Goal: Task Accomplishment & Management: Manage account settings

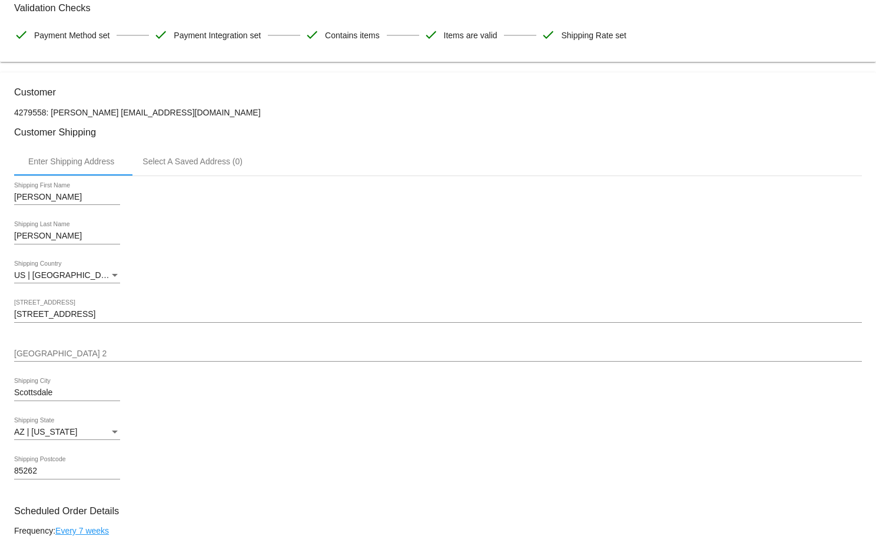
scroll to position [122, 0]
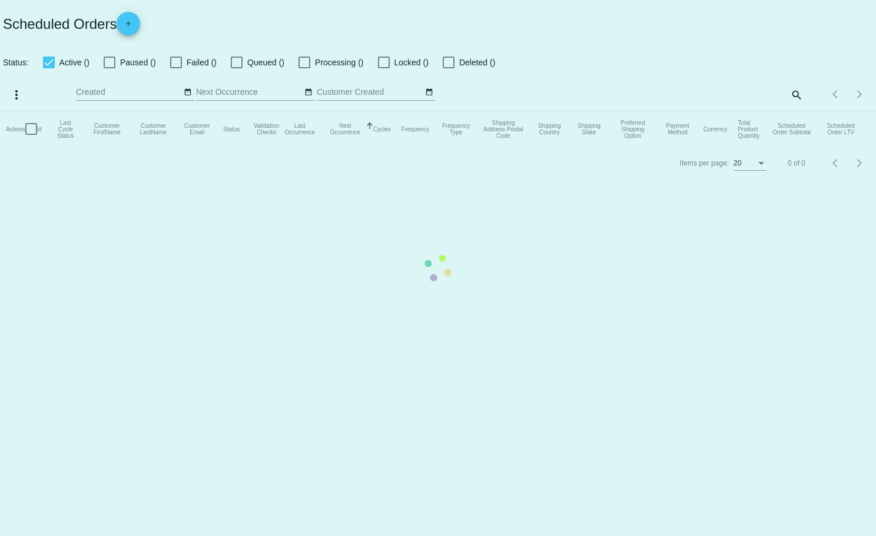
checkbox input "true"
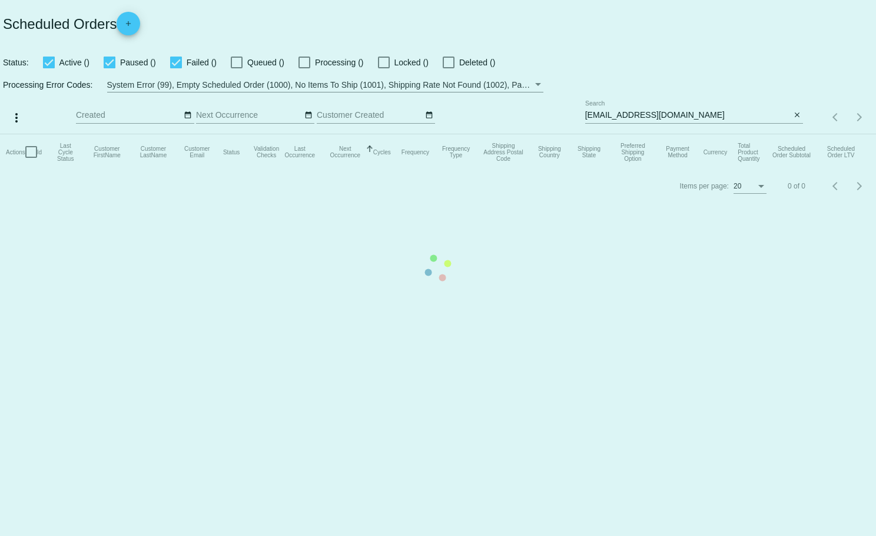
click at [798, 134] on mat-table "Actions Id Last Cycle Status Customer FirstName Customer LastName Customer Emai…" at bounding box center [438, 151] width 876 height 35
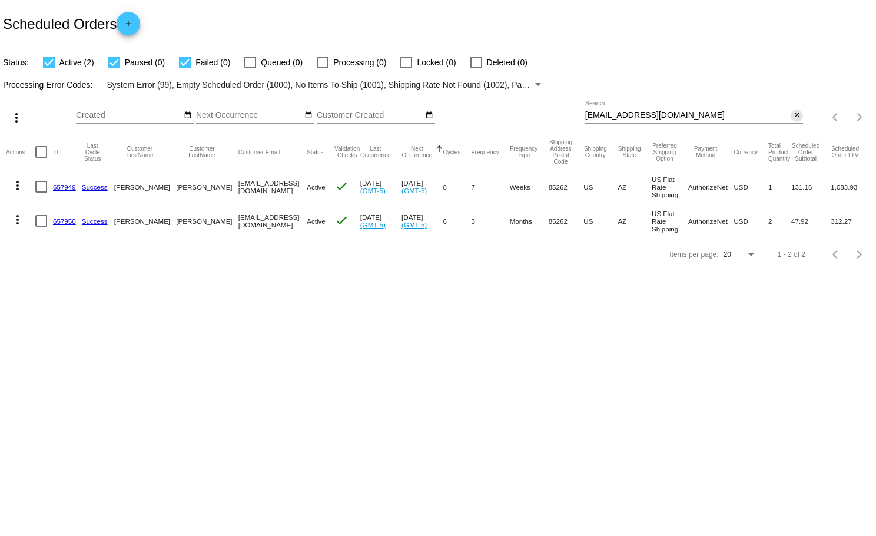
click at [798, 115] on mat-icon "close" at bounding box center [797, 115] width 8 height 9
click at [794, 114] on mat-icon "search" at bounding box center [796, 117] width 14 height 18
click at [791, 134] on mat-table "Actions Id Last Cycle Status Customer FirstName Customer LastName Customer Emai…" at bounding box center [438, 186] width 876 height 104
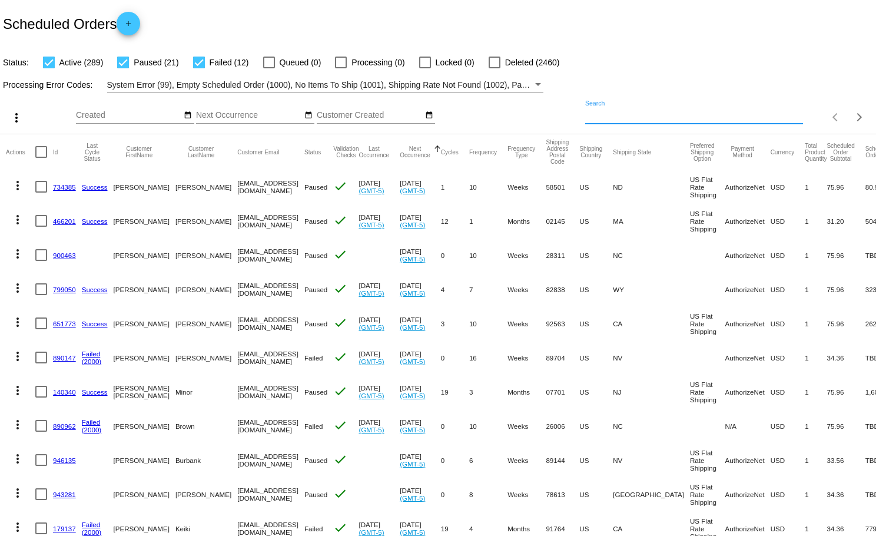
click at [707, 112] on input "Search" at bounding box center [694, 115] width 218 height 9
paste input "657949"
type input "657949"
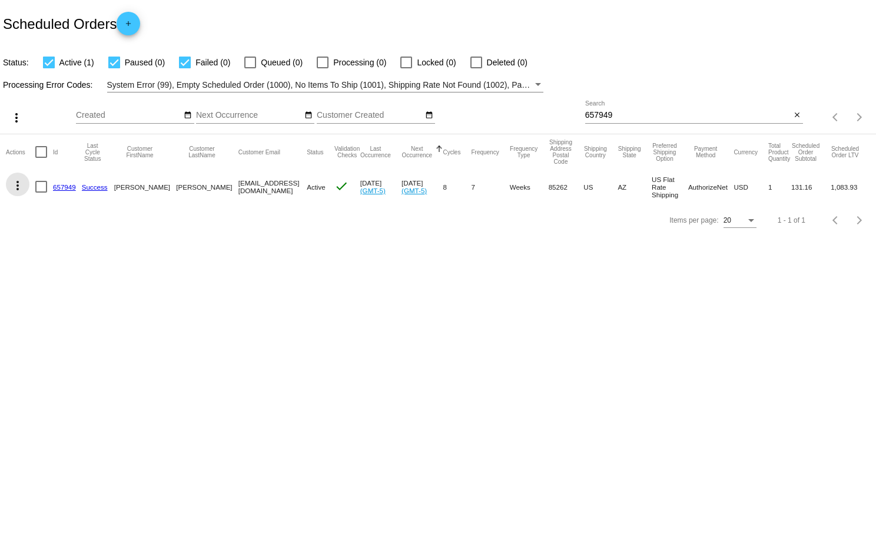
click at [17, 185] on mat-icon "more_vert" at bounding box center [18, 185] width 14 height 14
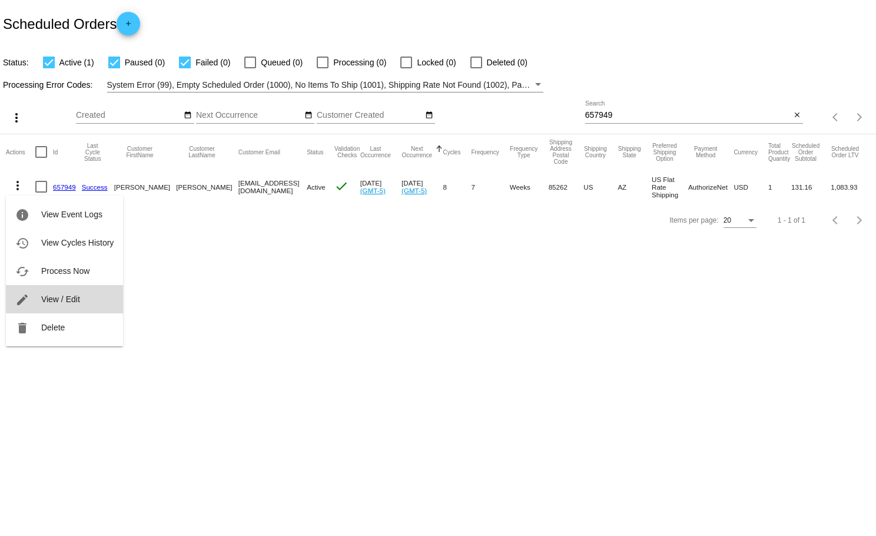
click at [61, 296] on span "View / Edit" at bounding box center [60, 298] width 39 height 9
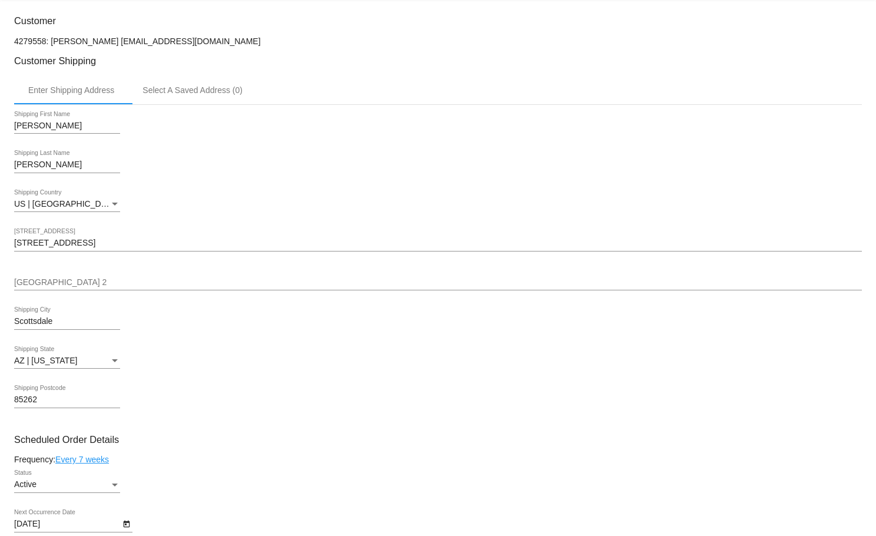
scroll to position [251, 0]
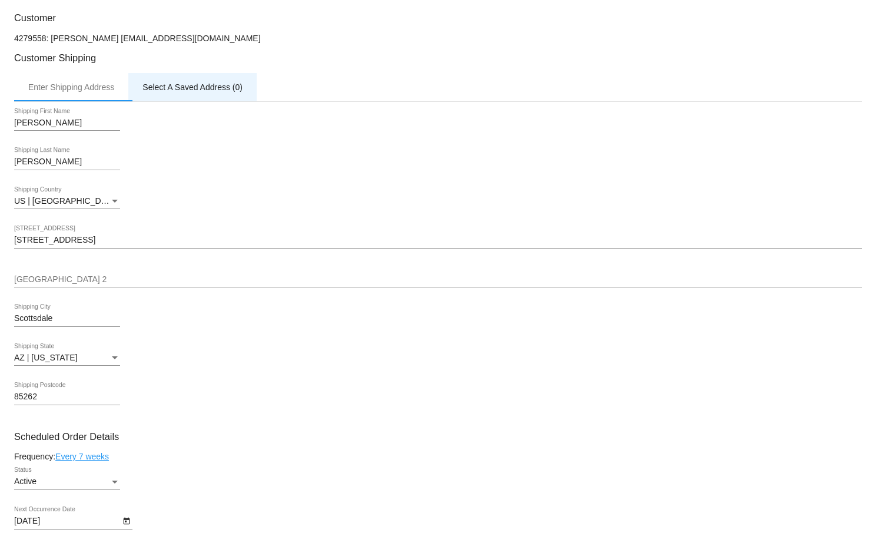
click at [205, 90] on div "Select A Saved Address (0)" at bounding box center [192, 86] width 100 height 9
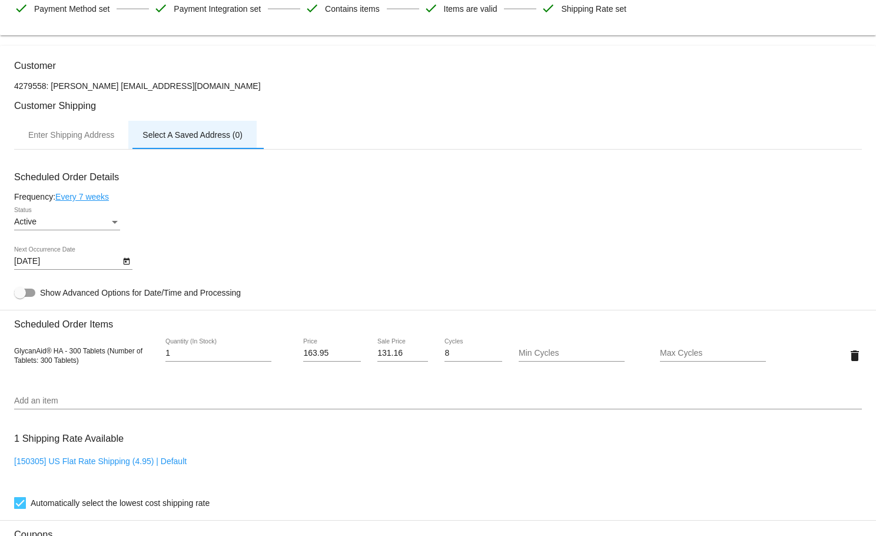
scroll to position [0, 0]
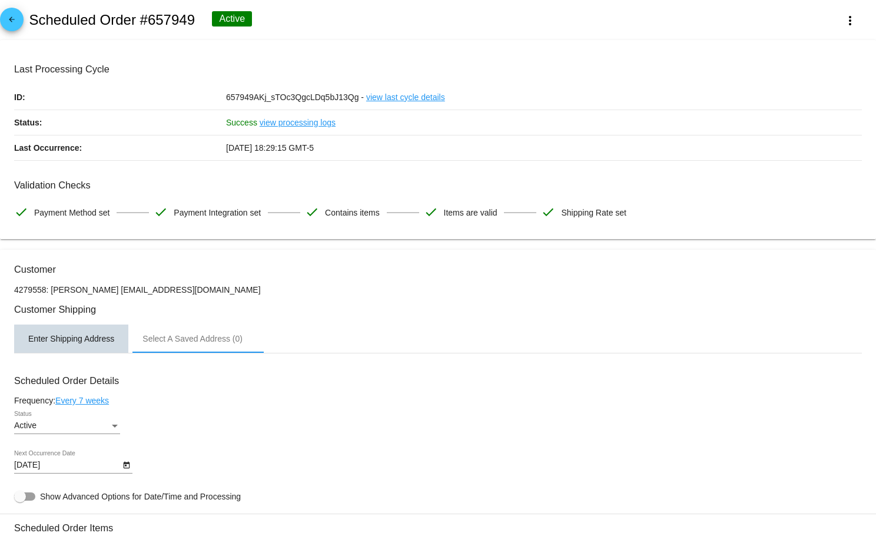
click at [84, 347] on div "Enter Shipping Address" at bounding box center [71, 338] width 114 height 28
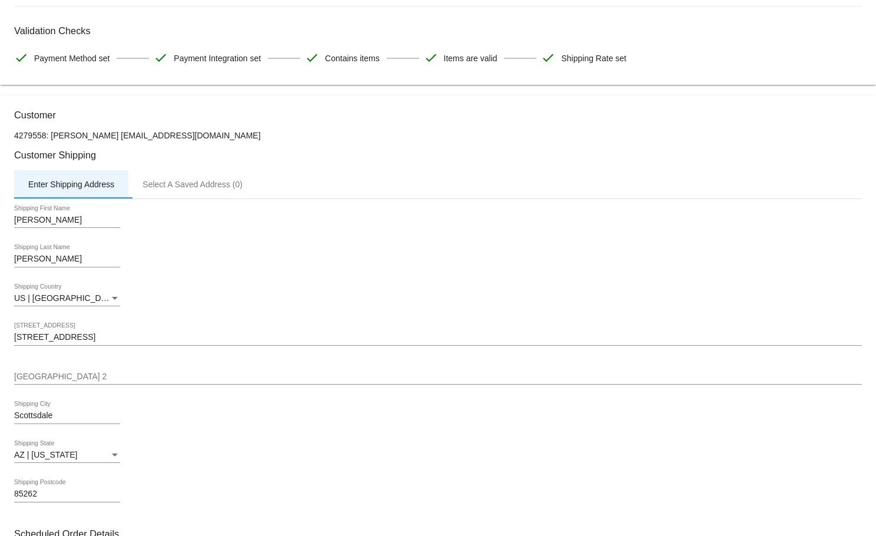
scroll to position [159, 0]
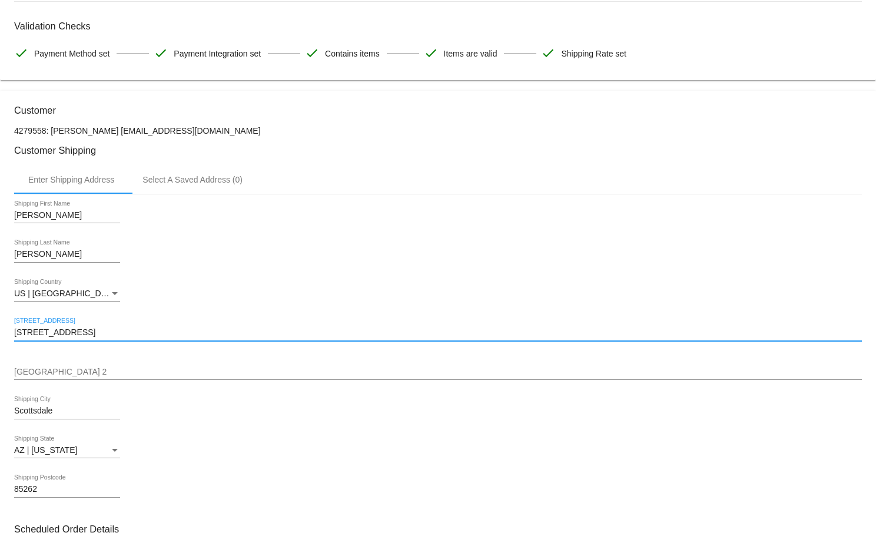
click at [89, 337] on input "[STREET_ADDRESS]" at bounding box center [438, 332] width 848 height 9
drag, startPoint x: 89, startPoint y: 338, endPoint x: -1, endPoint y: 336, distance: 90.1
click at [0, 336] on html "arrow_back Scheduled Order #657949 Active more_vert Last Processing Cycle ID: 6…" at bounding box center [438, 268] width 876 height 536
paste input "[STREET_ADDRESS]"
click at [124, 337] on input "[STREET_ADDRESS]" at bounding box center [438, 332] width 848 height 9
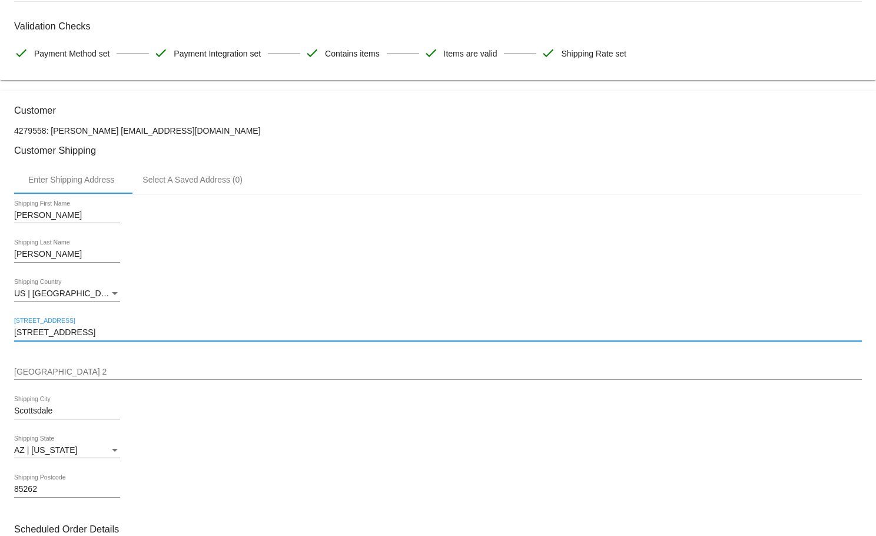
type input "[STREET_ADDRESS]"
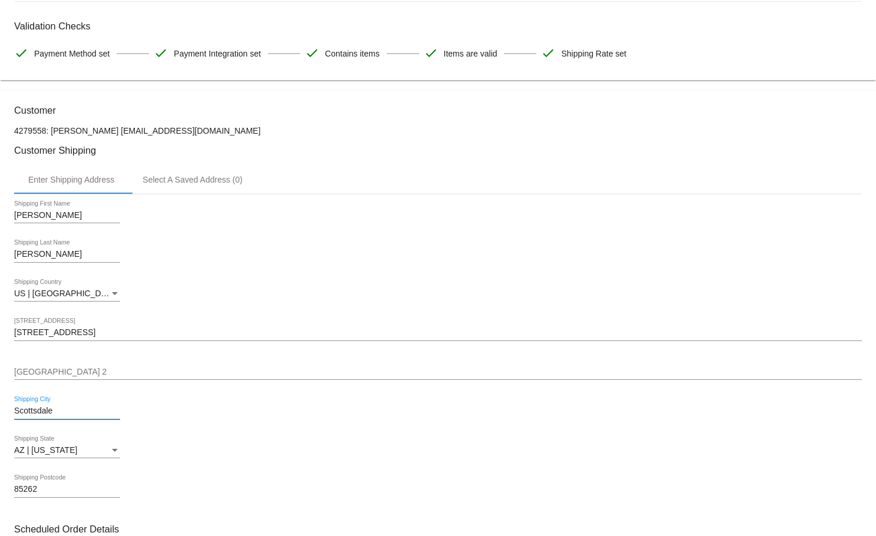
drag, startPoint x: 72, startPoint y: 416, endPoint x: 5, endPoint y: 411, distance: 67.3
type input "[GEOGRAPHIC_DATA]"
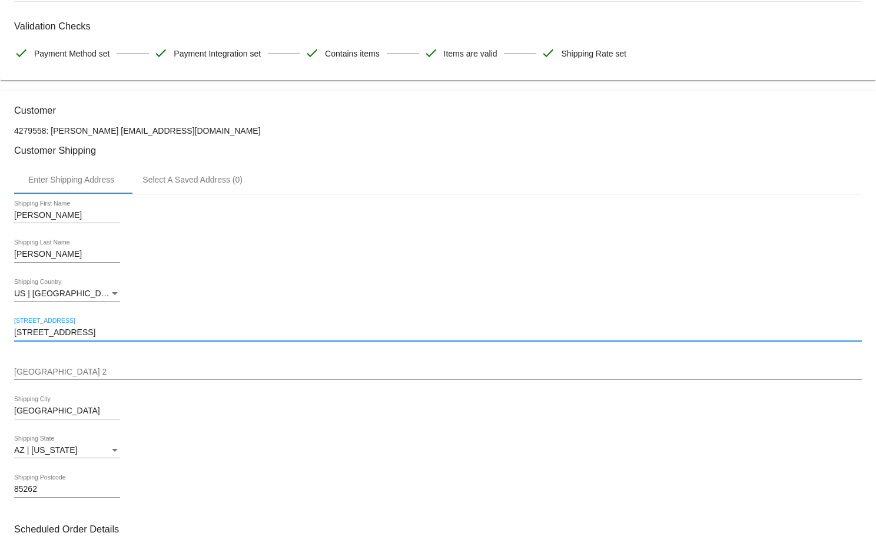
drag, startPoint x: 123, startPoint y: 340, endPoint x: 188, endPoint y: 340, distance: 64.8
click at [188, 337] on input "[STREET_ADDRESS]" at bounding box center [438, 332] width 848 height 9
type input "105 N Dreamcatcher Site 273 86322"
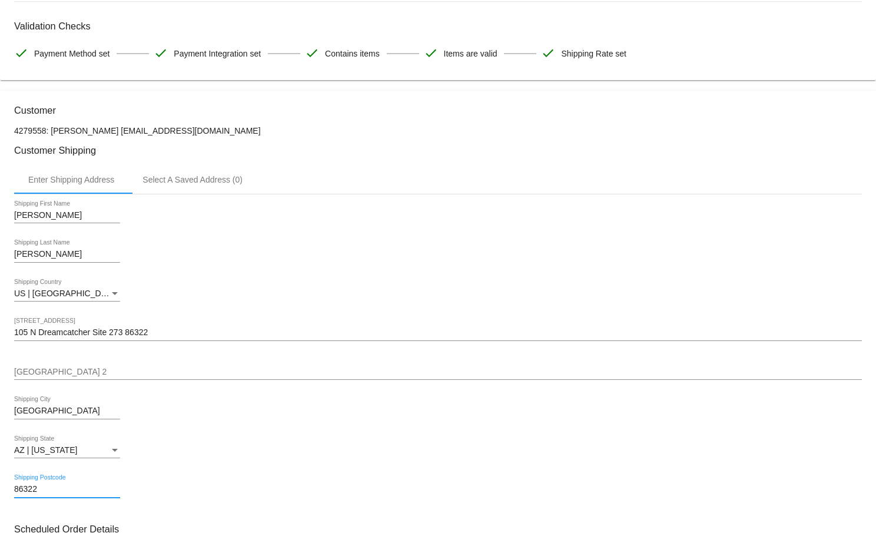
type input "86322"
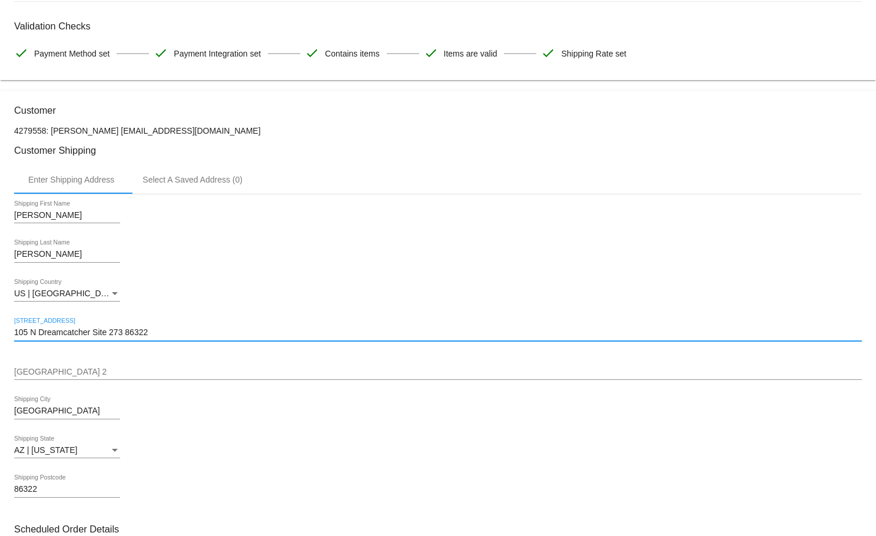
click at [148, 335] on input "105 N Dreamcatcher Site 273 86322" at bounding box center [438, 332] width 848 height 9
type input "105 N Dreamcatcher Site 273"
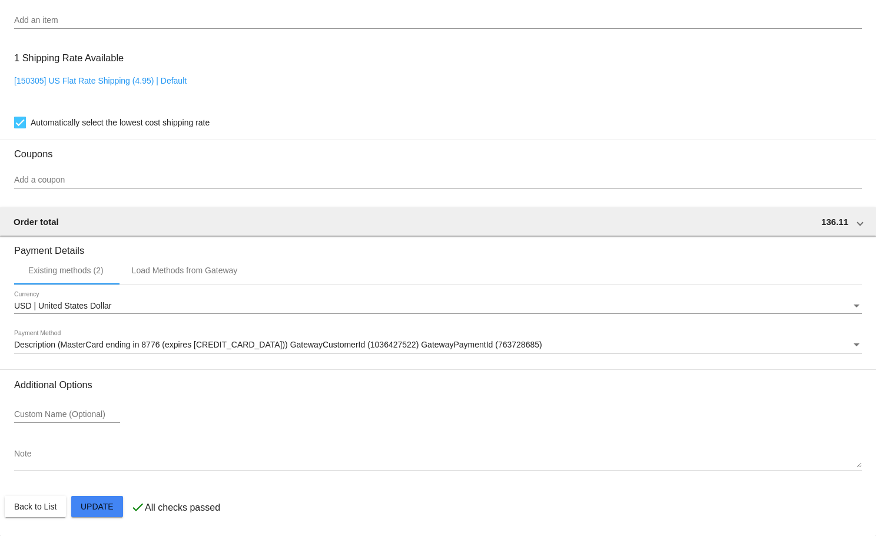
scroll to position [901, 0]
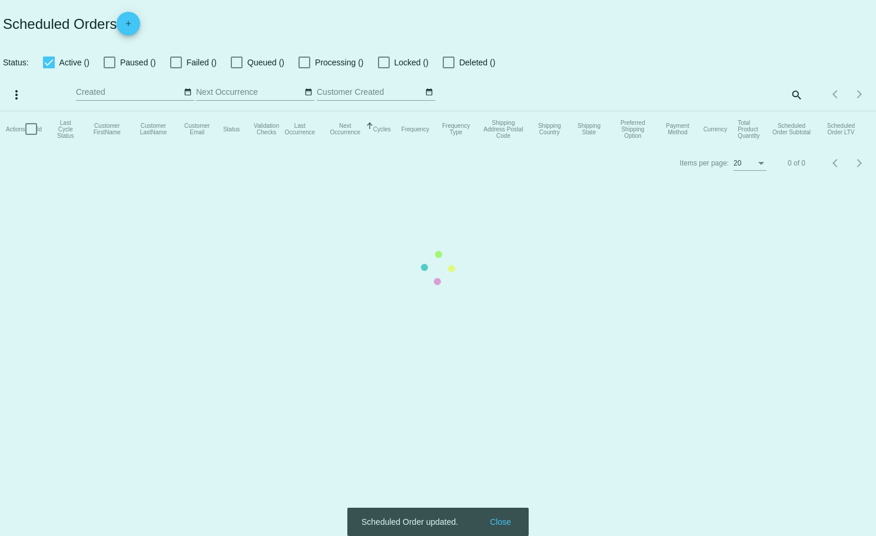
checkbox input "true"
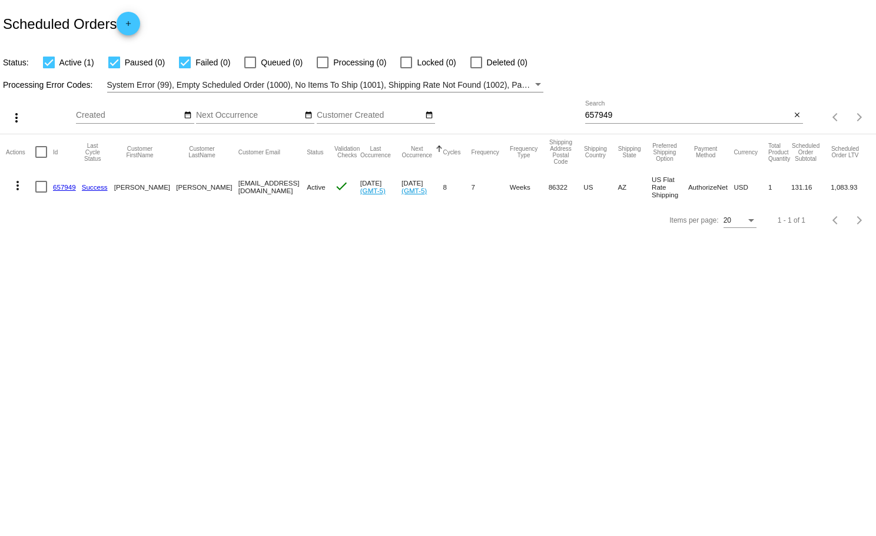
click at [65, 186] on link "657949" at bounding box center [64, 187] width 23 height 8
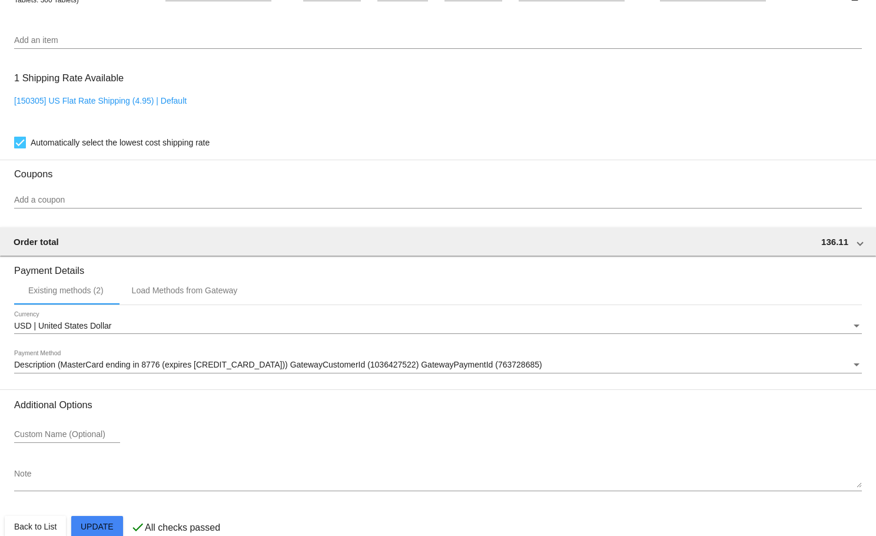
scroll to position [901, 0]
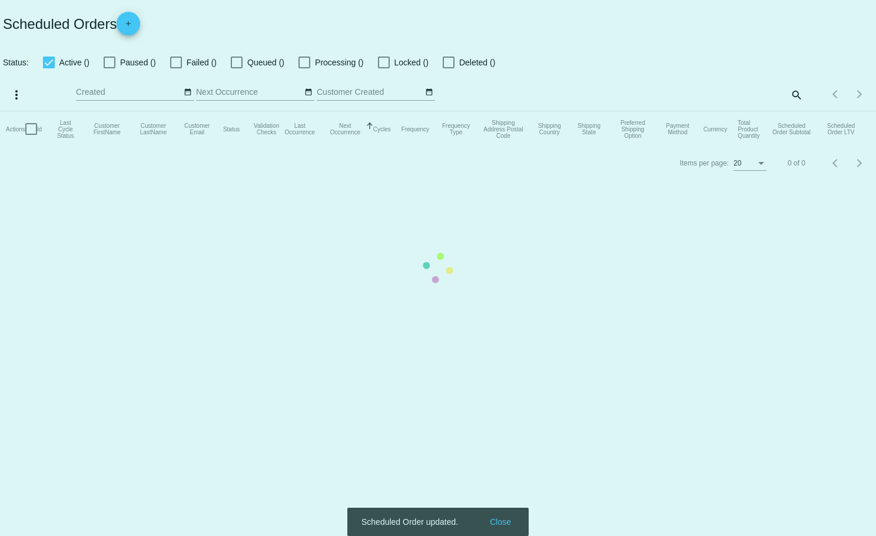
checkbox input "true"
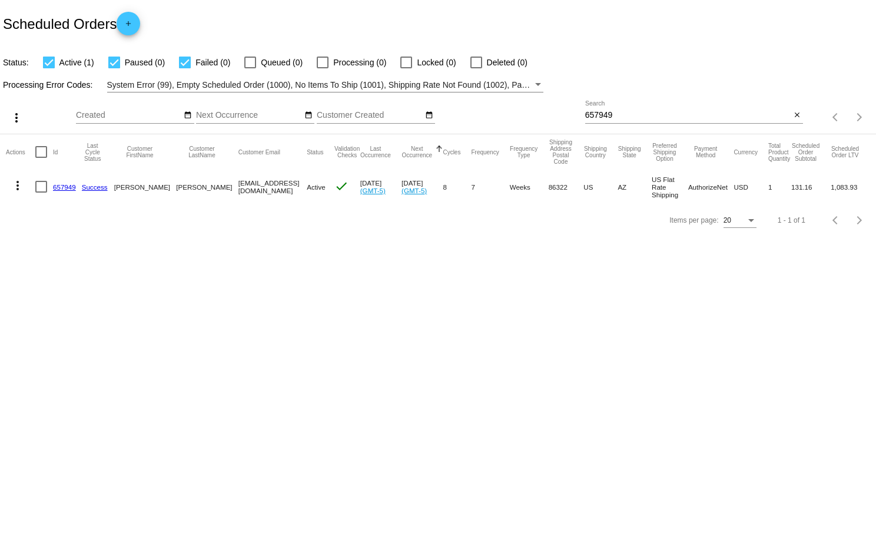
click at [15, 183] on mat-icon "more_vert" at bounding box center [18, 185] width 14 height 14
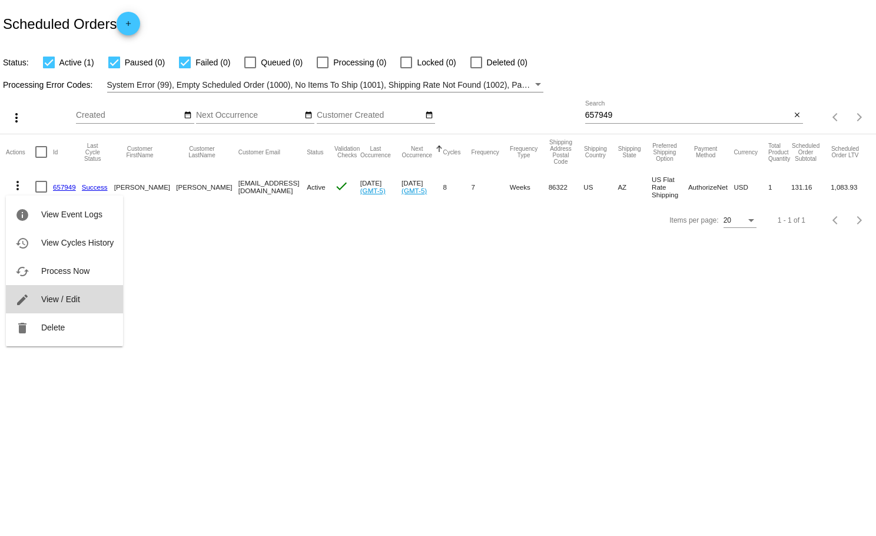
click at [60, 298] on span "View / Edit" at bounding box center [60, 298] width 39 height 9
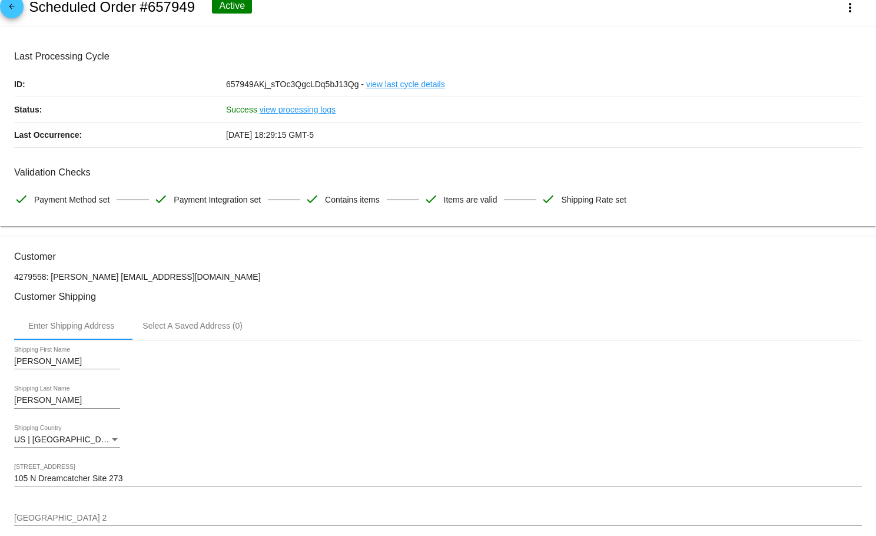
scroll to position [16, 0]
